Goal: Transaction & Acquisition: Purchase product/service

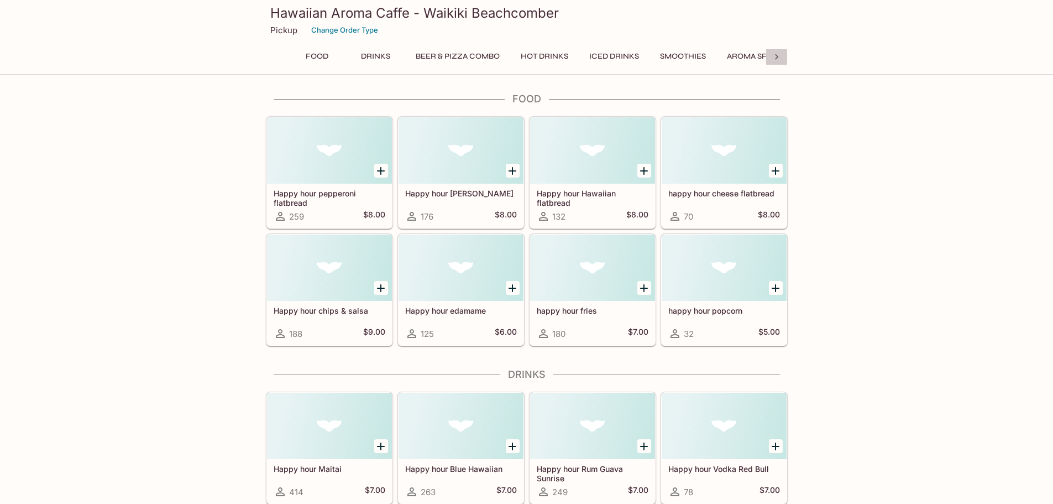
click at [778, 58] on icon at bounding box center [776, 56] width 11 height 11
click at [471, 50] on button "Aloha Cocktails" at bounding box center [485, 56] width 84 height 15
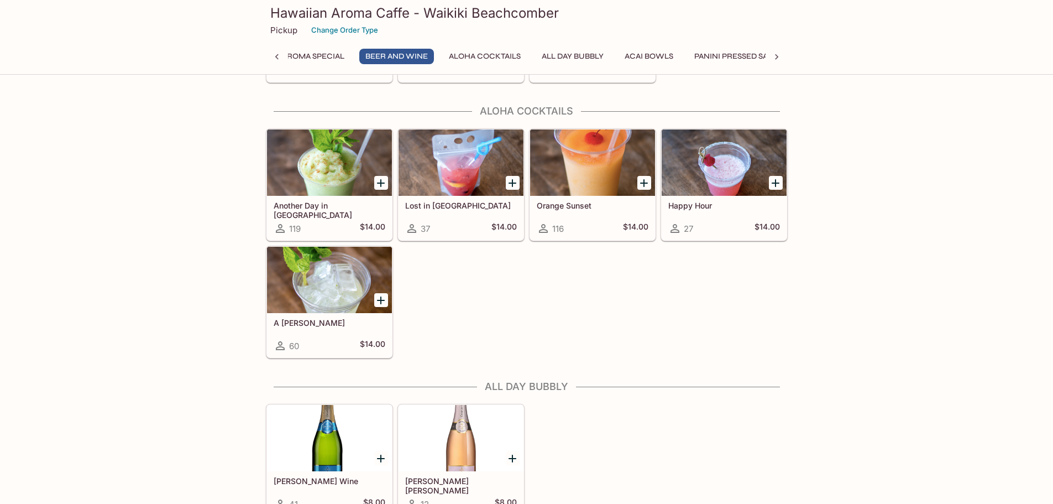
scroll to position [2670, 0]
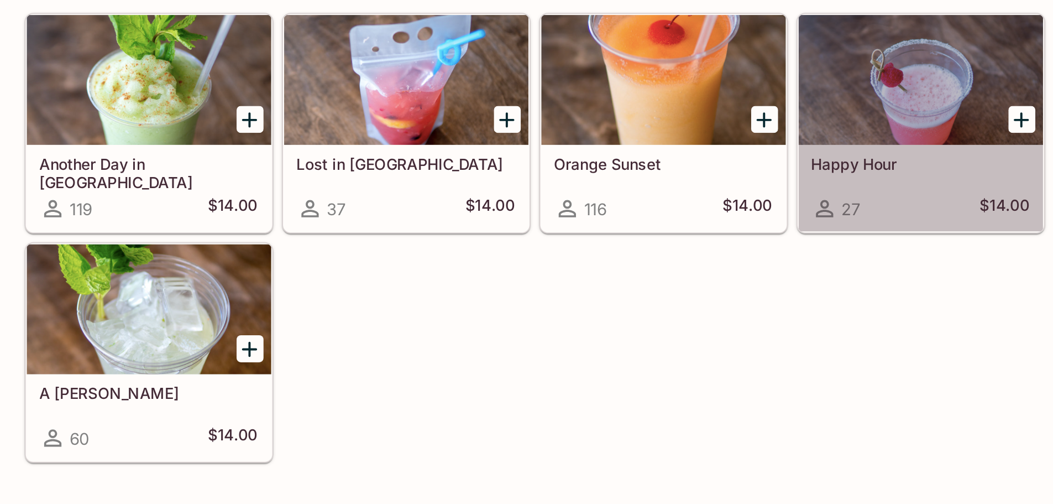
click at [708, 191] on h5 "Happy Hour" at bounding box center [724, 194] width 112 height 9
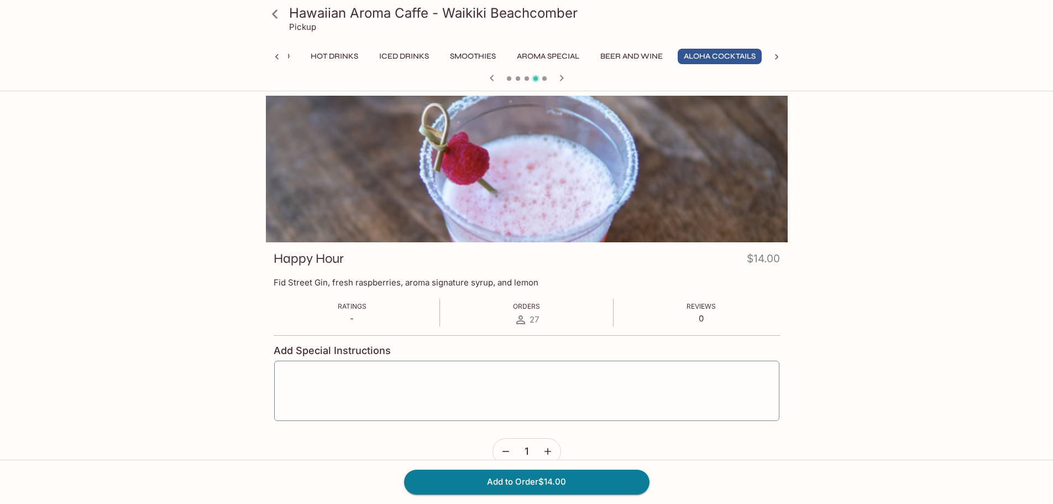
click at [488, 80] on icon "button" at bounding box center [491, 77] width 13 height 13
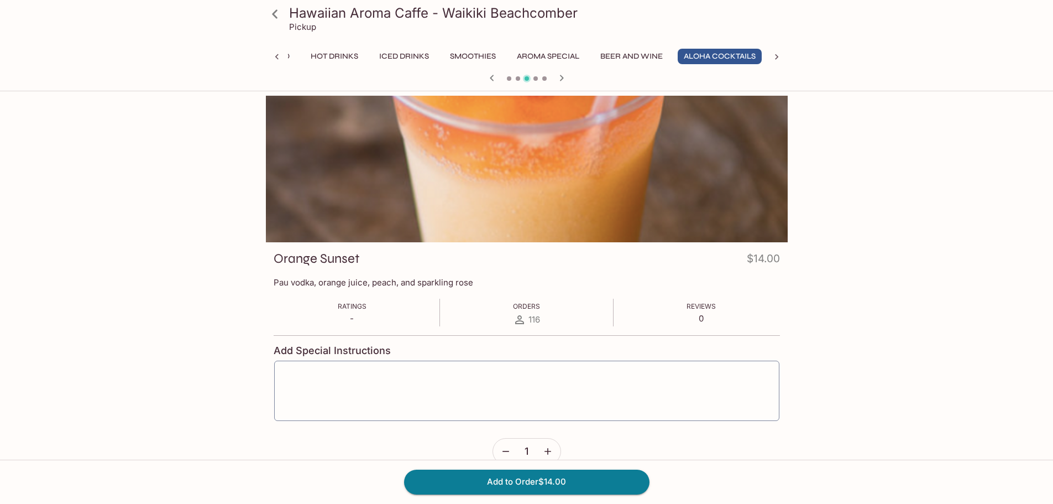
click at [493, 80] on icon "button" at bounding box center [492, 78] width 4 height 6
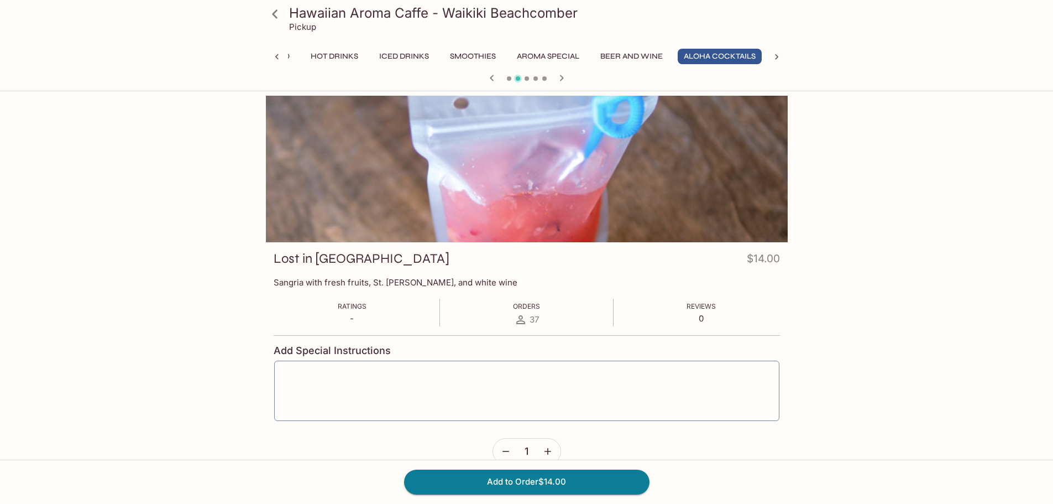
click at [493, 80] on icon "button" at bounding box center [492, 78] width 4 height 6
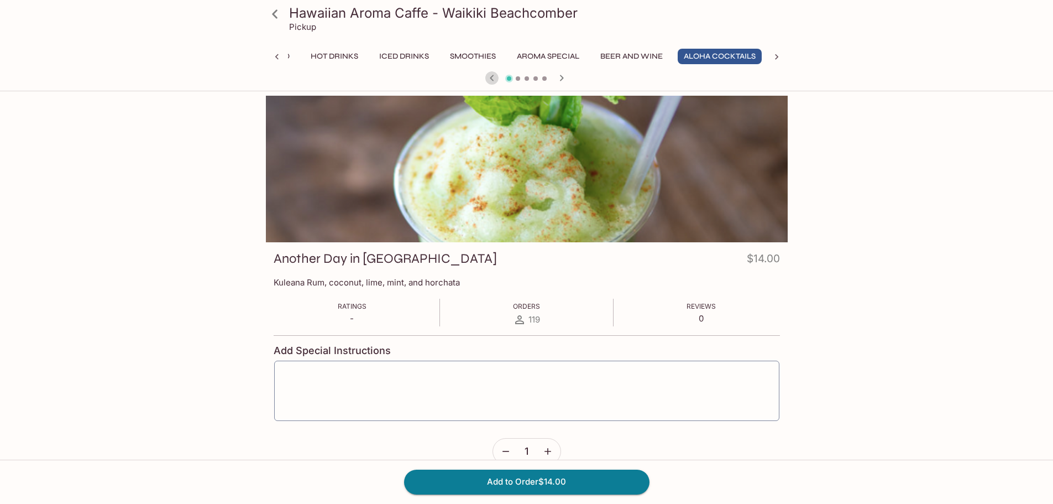
click at [493, 80] on icon "button" at bounding box center [492, 78] width 4 height 6
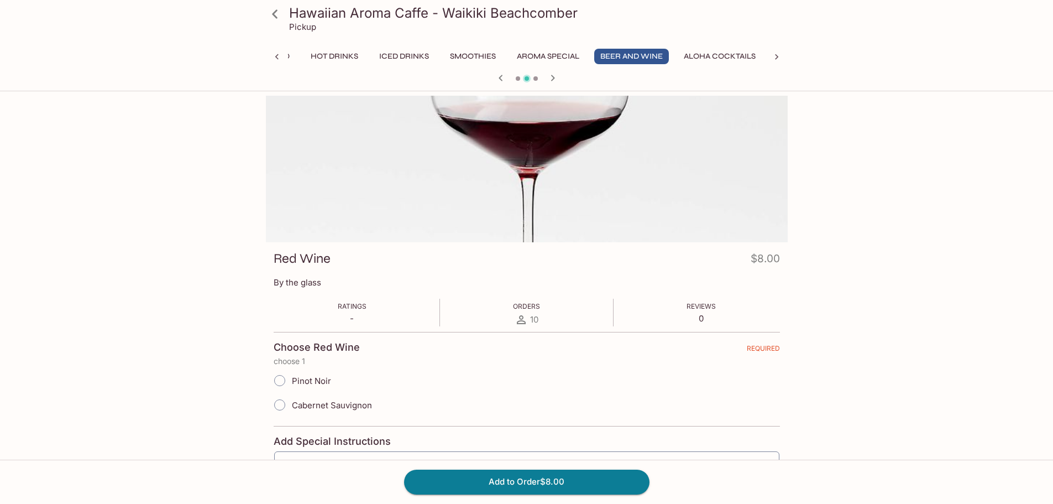
click at [493, 80] on div at bounding box center [526, 79] width 531 height 17
click at [503, 77] on icon "button" at bounding box center [500, 77] width 13 height 13
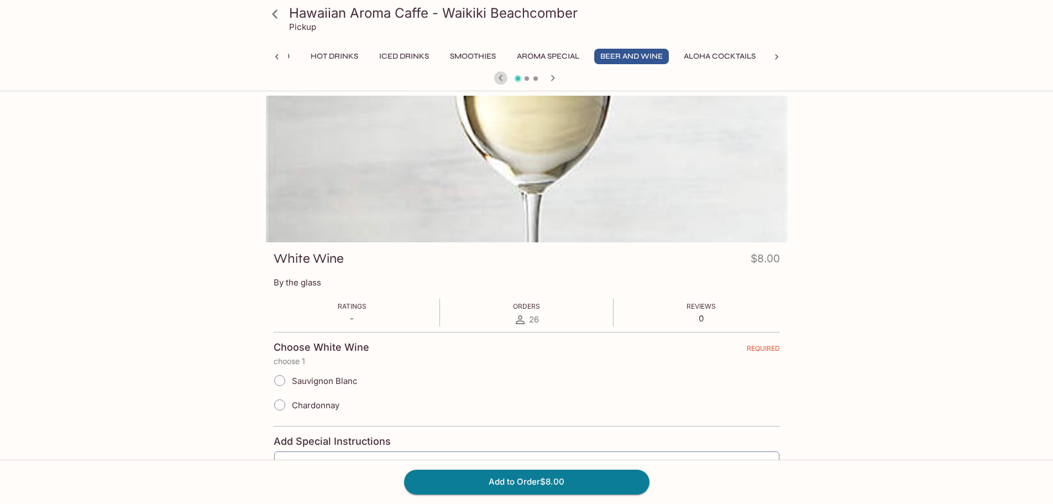
click at [503, 77] on icon "button" at bounding box center [500, 77] width 13 height 13
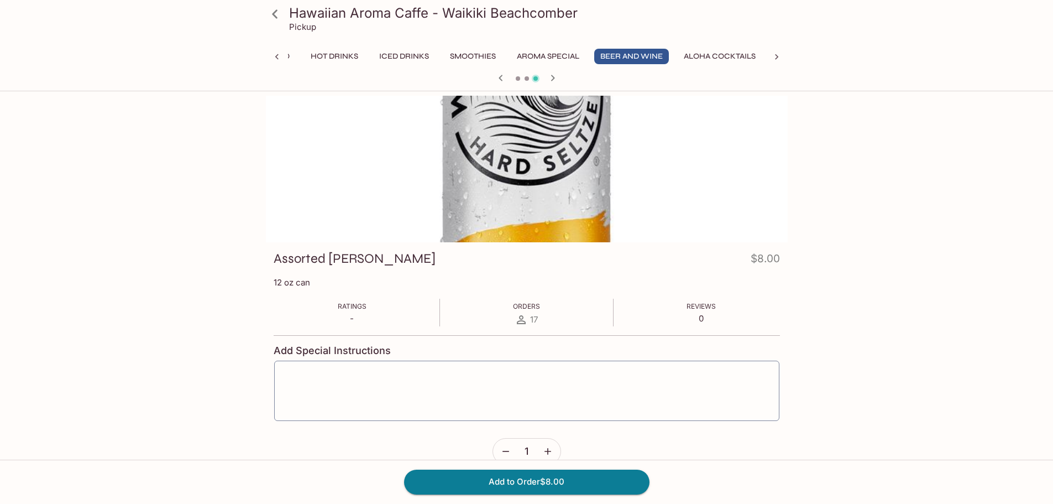
click at [503, 77] on icon "button" at bounding box center [500, 77] width 13 height 13
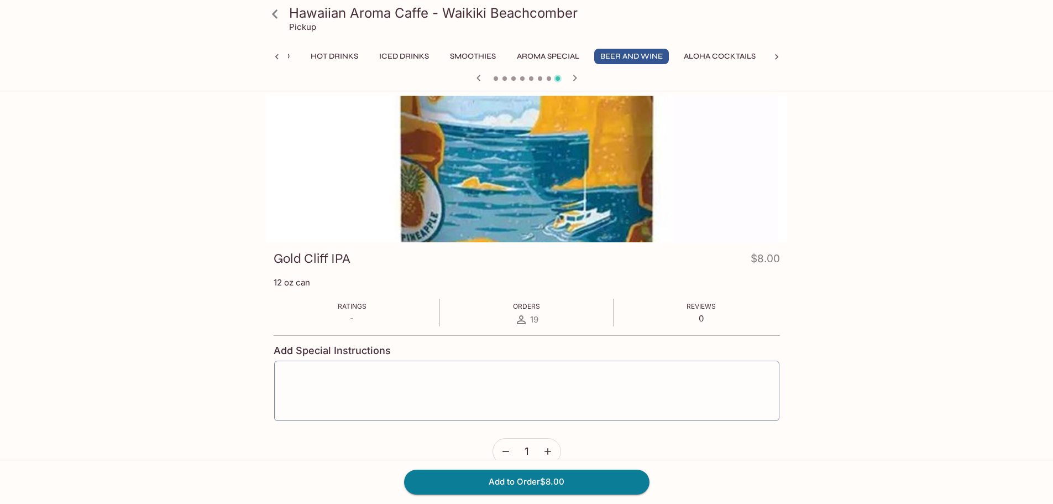
click at [503, 77] on span at bounding box center [505, 78] width 4 height 4
click at [479, 77] on icon "button" at bounding box center [478, 77] width 13 height 13
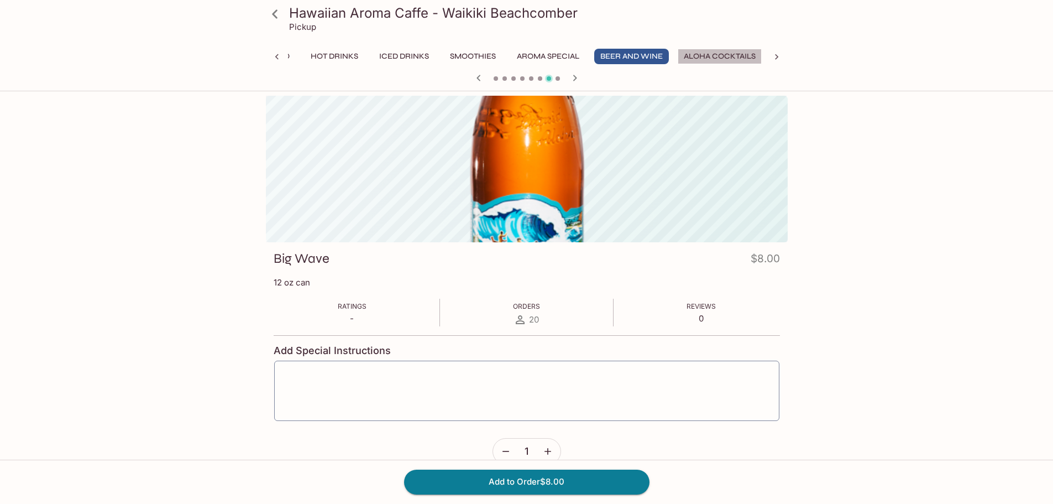
click at [694, 52] on button "Aloha Cocktails" at bounding box center [720, 56] width 84 height 15
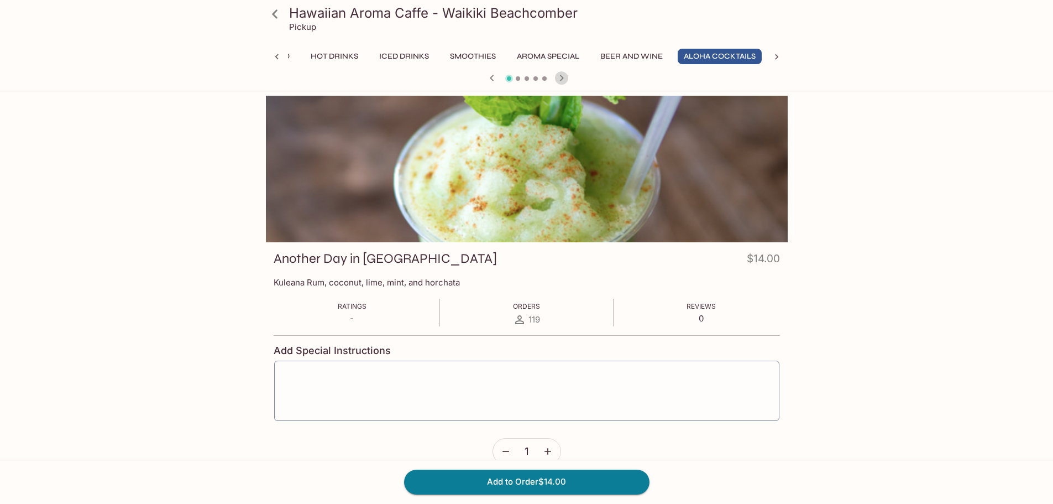
click at [561, 81] on icon "button" at bounding box center [561, 78] width 4 height 6
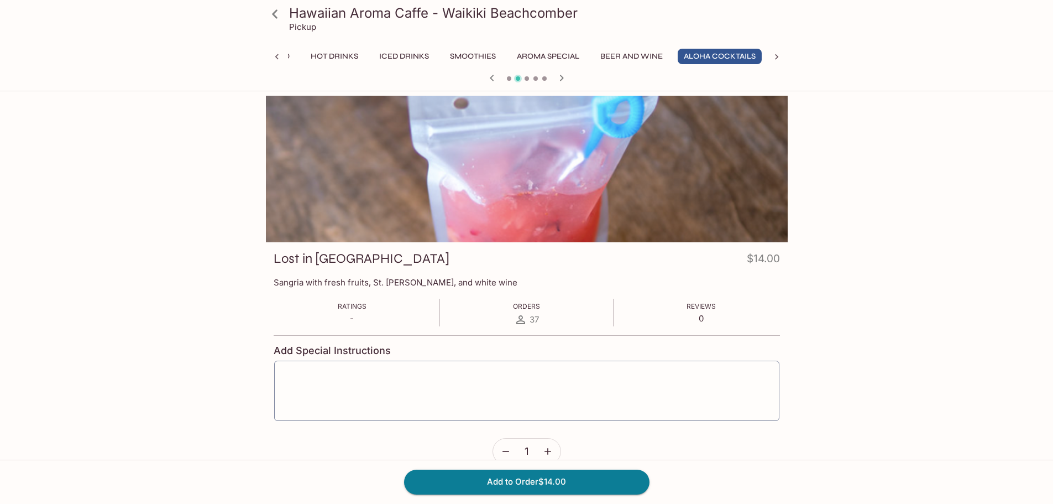
click at [561, 80] on icon "button" at bounding box center [561, 78] width 4 height 6
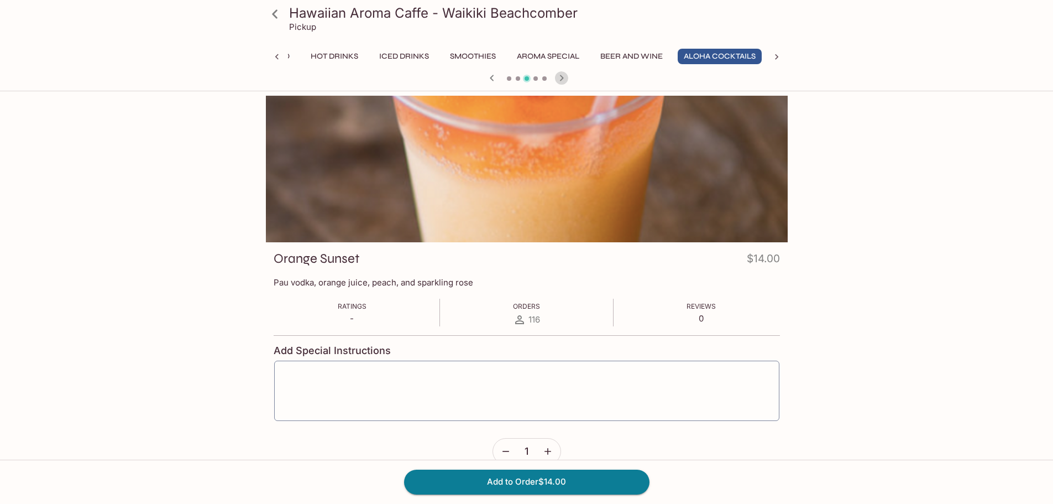
click at [561, 79] on icon "button" at bounding box center [561, 77] width 13 height 13
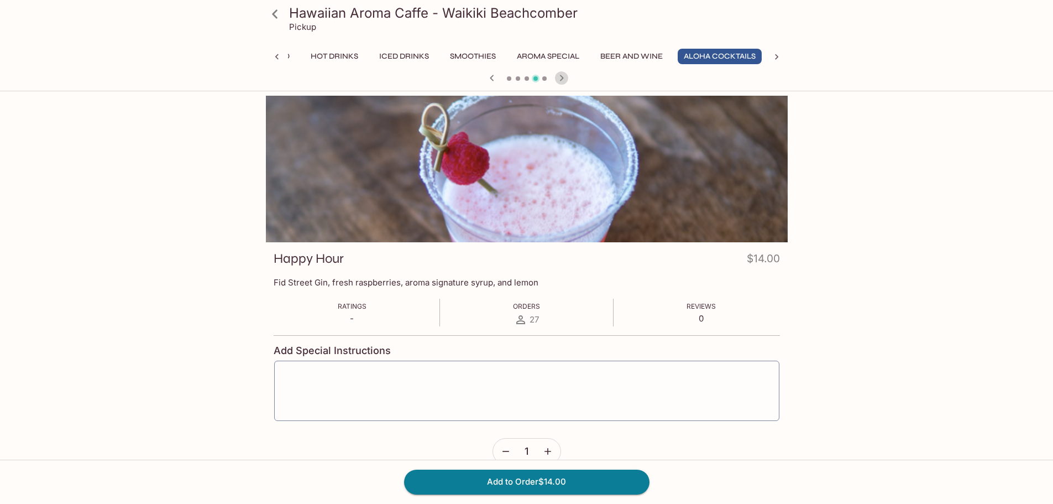
click at [561, 79] on icon "button" at bounding box center [561, 77] width 13 height 13
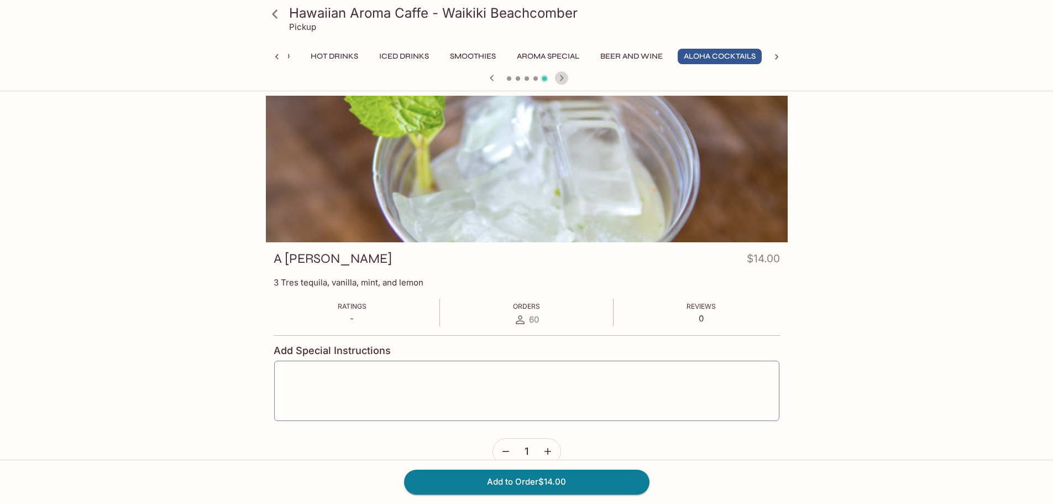
click at [561, 79] on icon "button" at bounding box center [561, 77] width 13 height 13
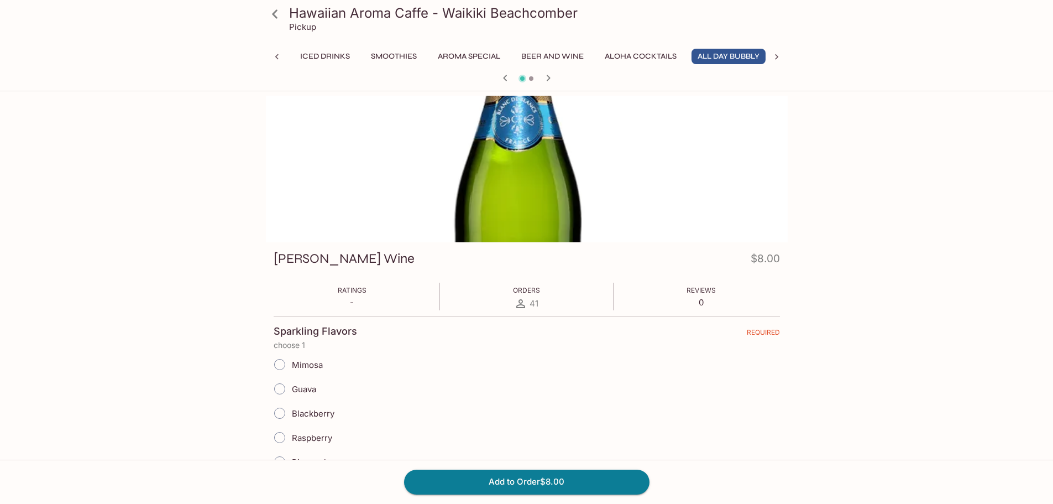
scroll to position [0, 295]
click at [625, 50] on button "Aloha Cocktails" at bounding box center [635, 56] width 84 height 15
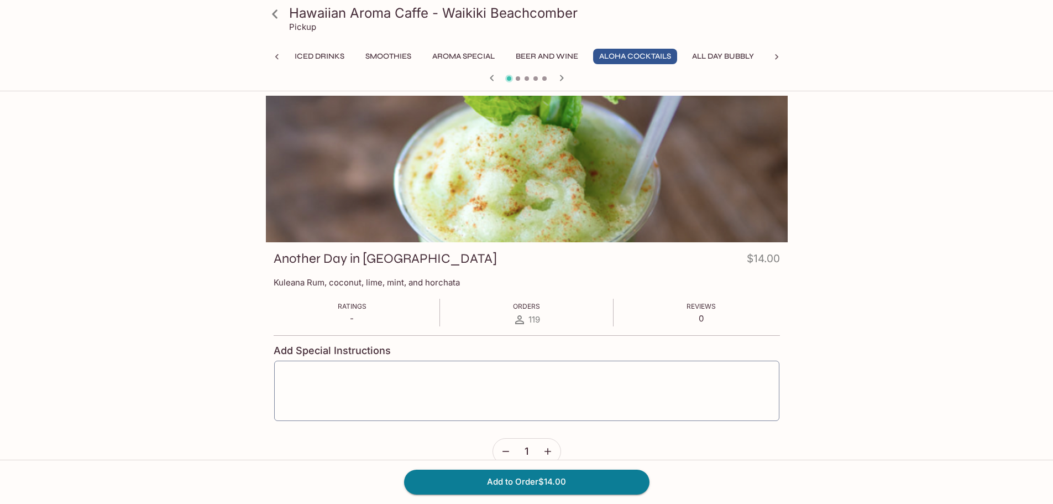
click at [545, 77] on span at bounding box center [544, 78] width 4 height 4
click at [560, 77] on icon "button" at bounding box center [561, 77] width 13 height 13
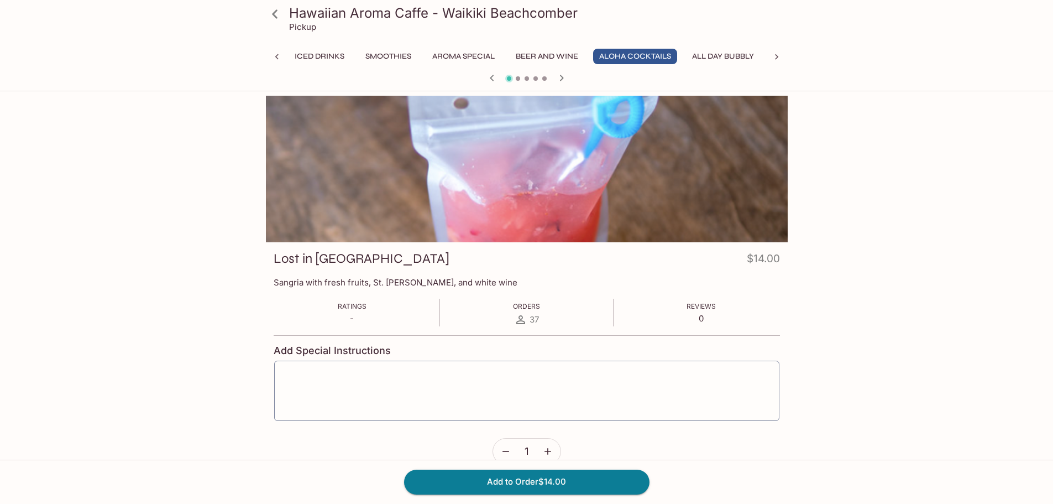
click at [560, 77] on icon "button" at bounding box center [561, 77] width 13 height 13
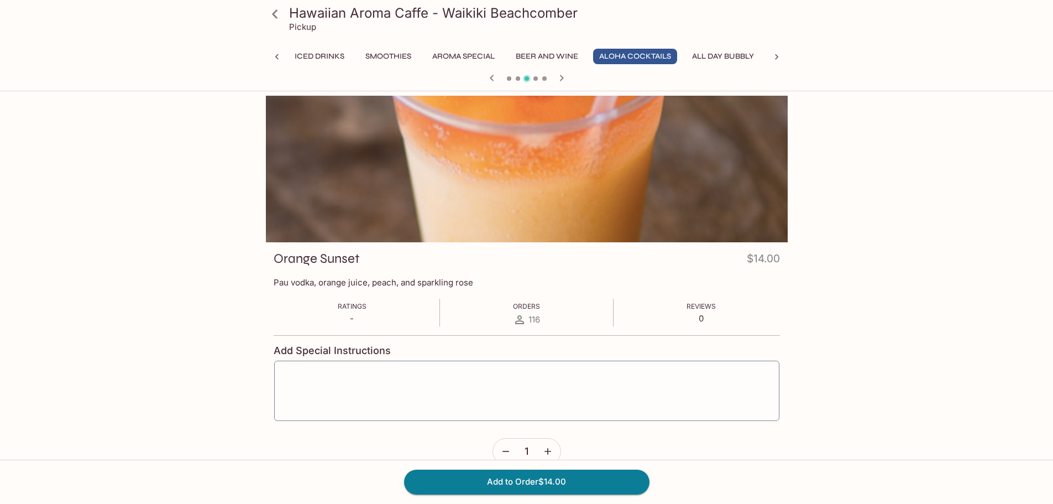
click at [560, 77] on icon "button" at bounding box center [561, 77] width 13 height 13
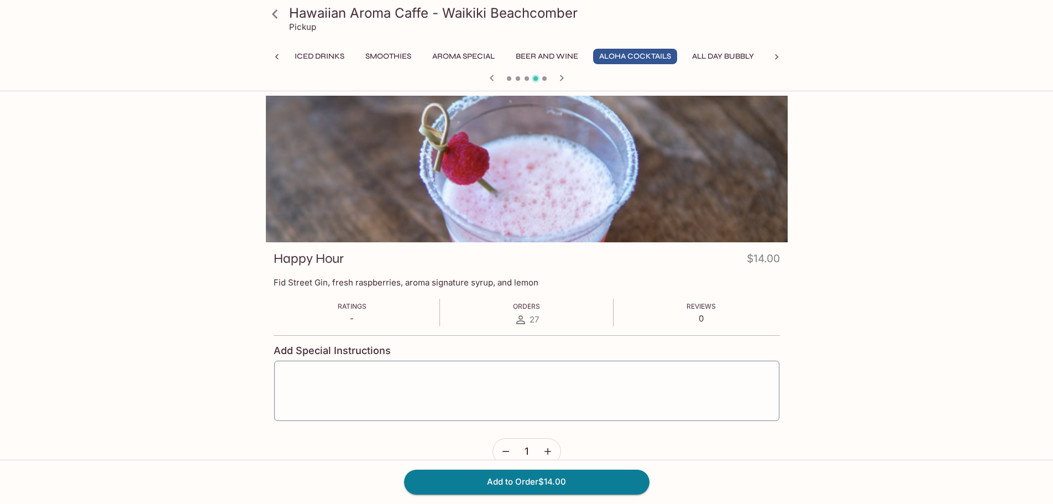
click at [560, 77] on icon "button" at bounding box center [561, 77] width 13 height 13
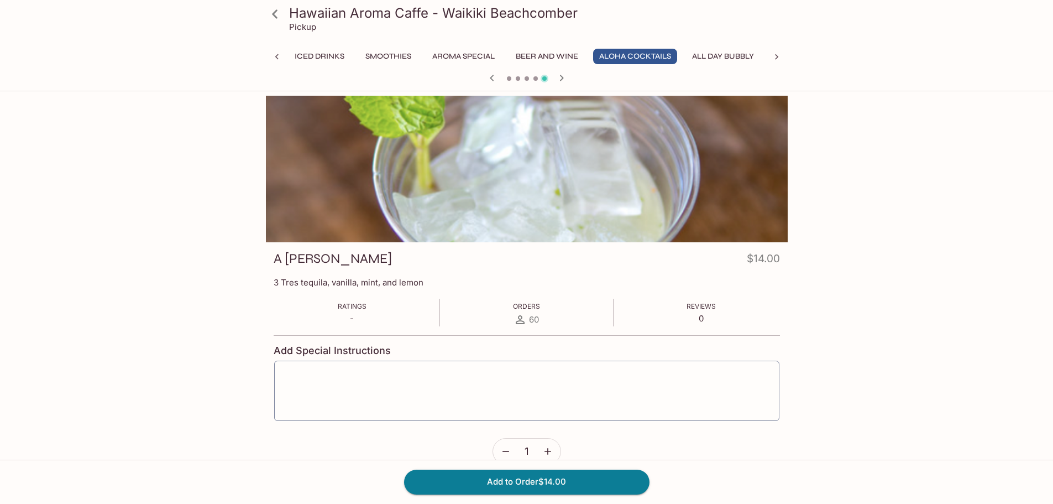
click at [489, 72] on icon "button" at bounding box center [491, 77] width 13 height 13
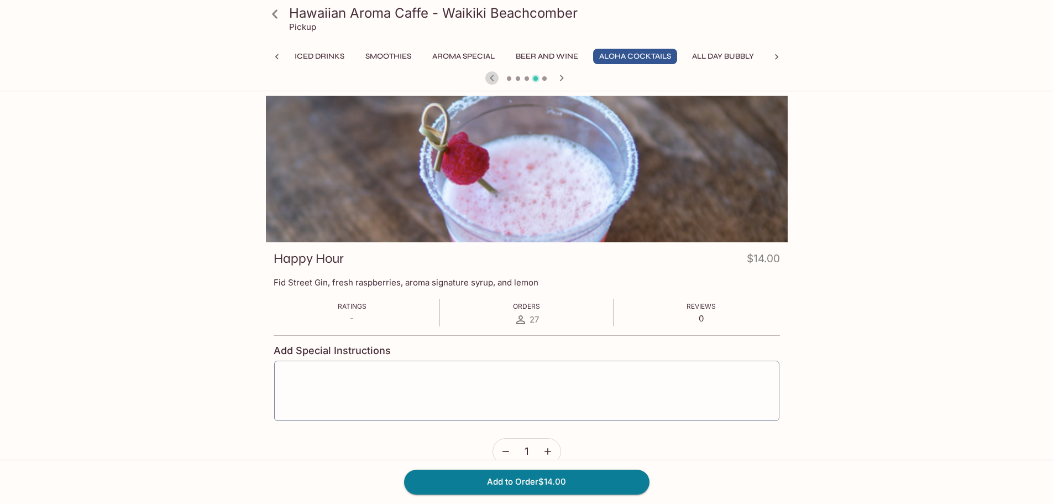
click at [488, 77] on icon "button" at bounding box center [491, 77] width 13 height 13
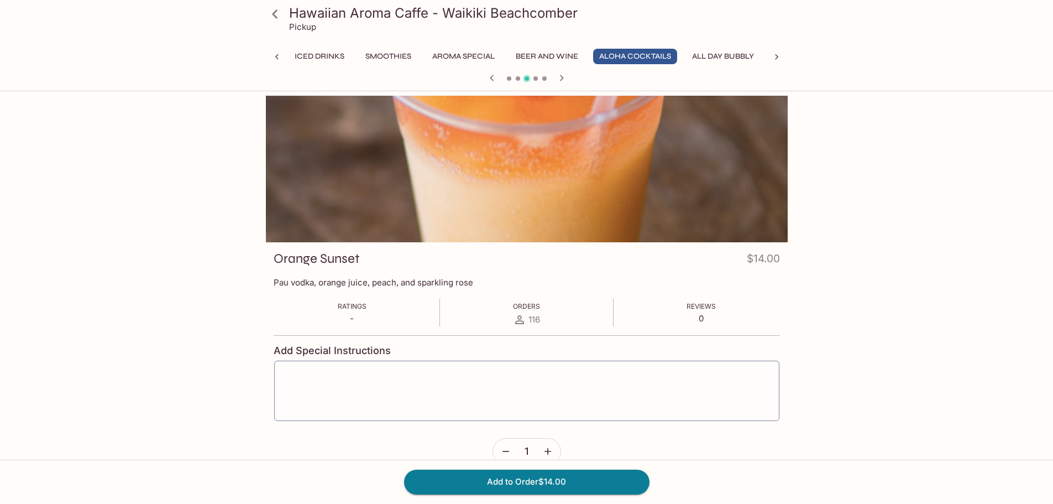
click at [488, 77] on icon "button" at bounding box center [491, 77] width 13 height 13
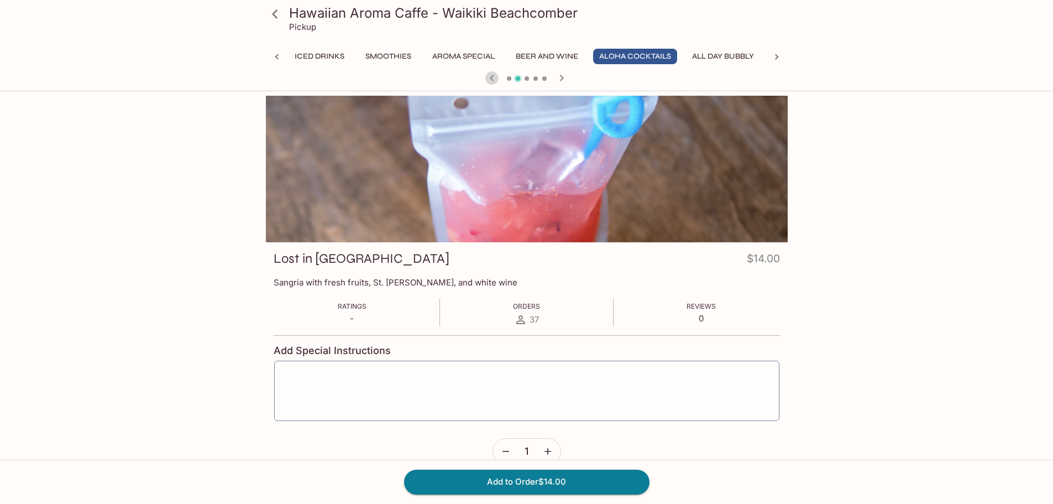
click at [488, 77] on icon "button" at bounding box center [491, 77] width 13 height 13
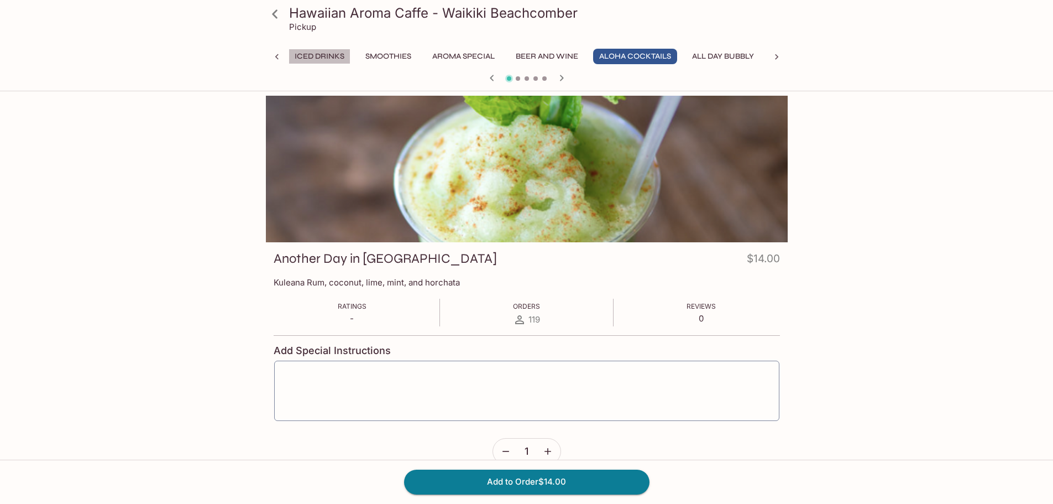
click at [321, 54] on button "Iced Drinks" at bounding box center [320, 56] width 62 height 15
